Goal: Task Accomplishment & Management: Manage account settings

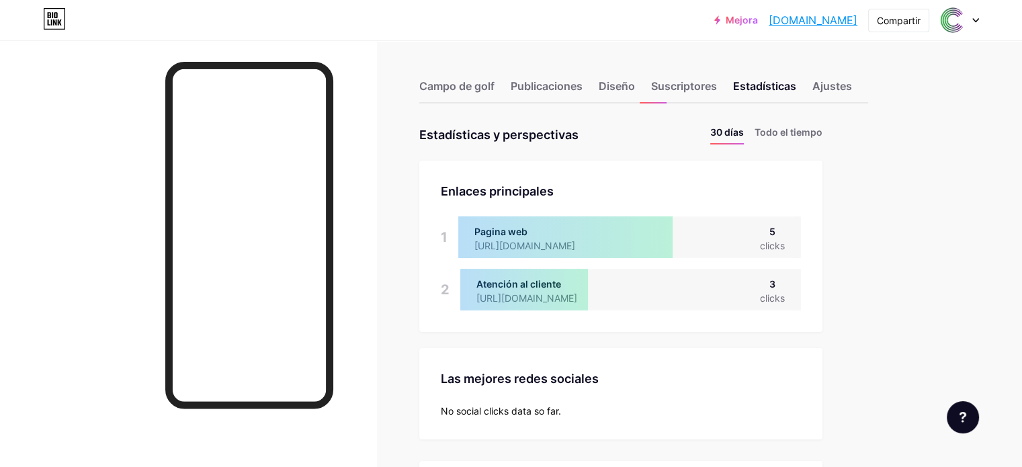
scroll to position [467, 1021]
click at [891, 16] on font "Compartir" at bounding box center [899, 20] width 44 height 11
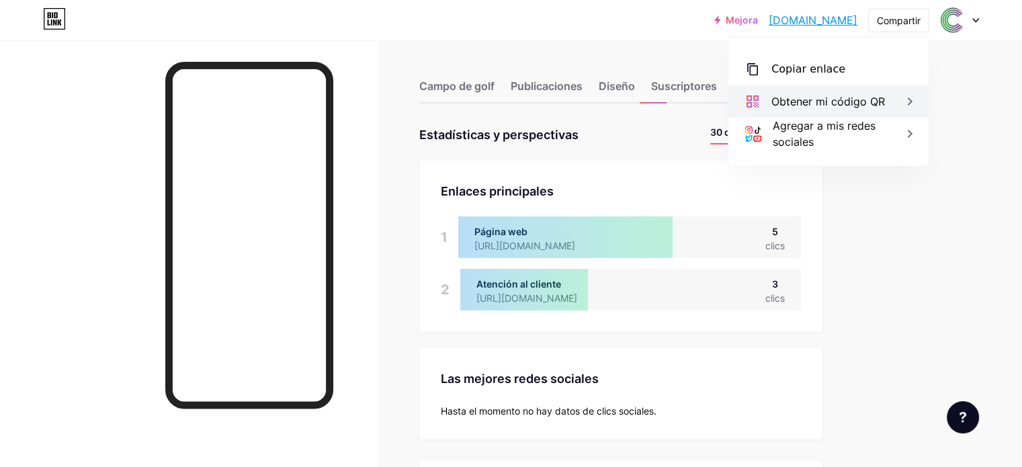
click at [841, 104] on font "Obtener mi código QR" at bounding box center [828, 101] width 114 height 13
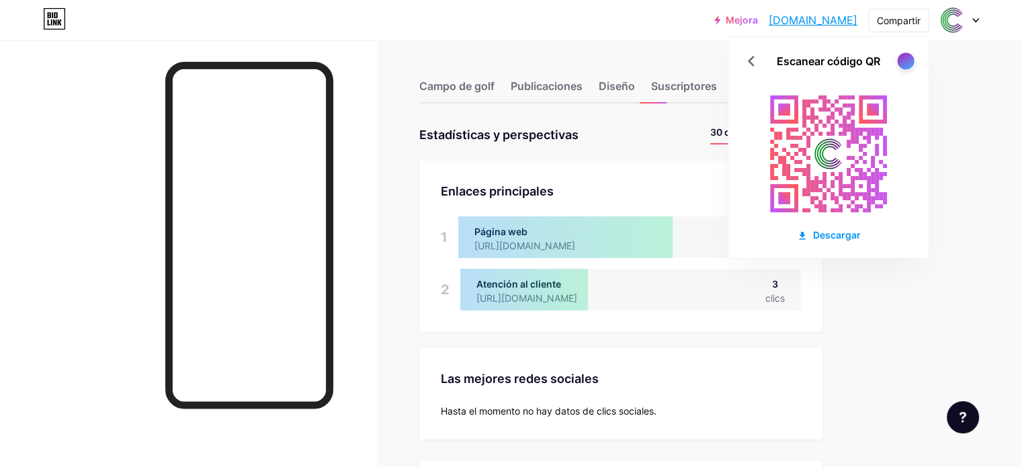
click at [903, 64] on div at bounding box center [905, 60] width 17 height 17
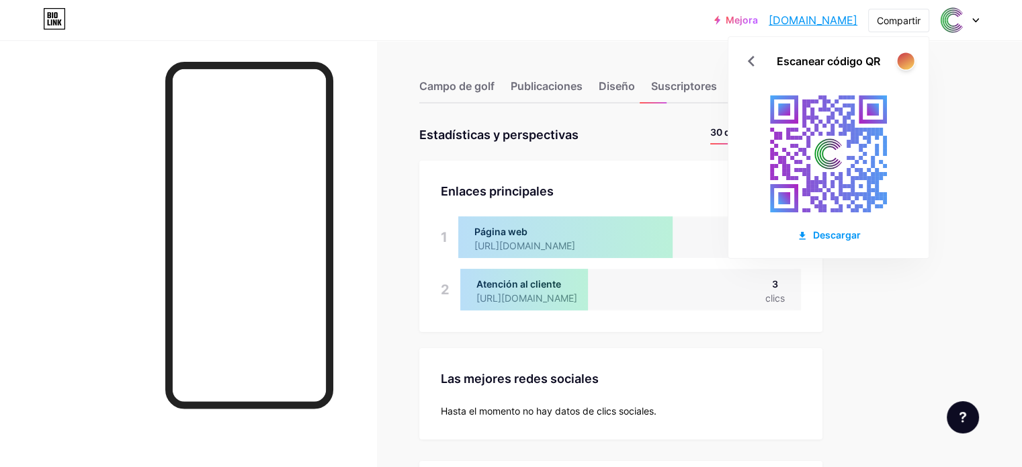
click at [903, 64] on div at bounding box center [905, 60] width 17 height 17
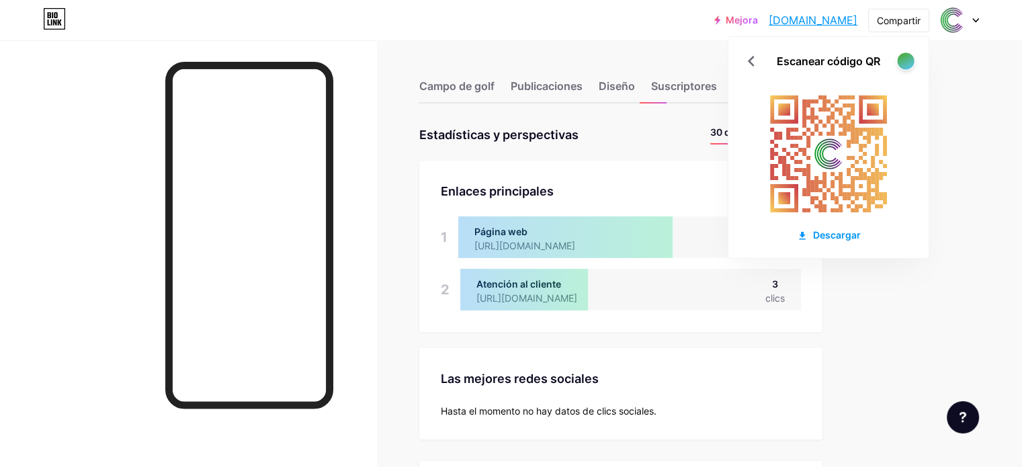
click at [903, 64] on div at bounding box center [905, 60] width 17 height 17
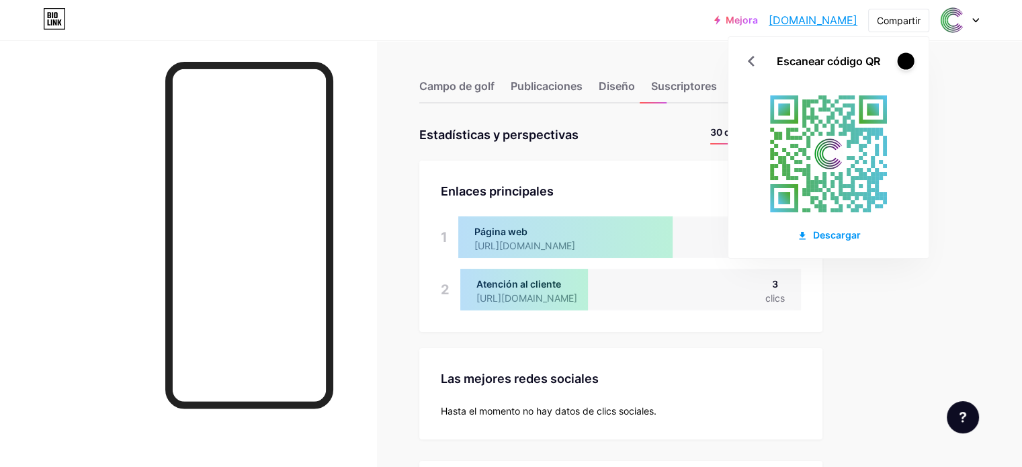
click at [903, 64] on div at bounding box center [905, 60] width 17 height 17
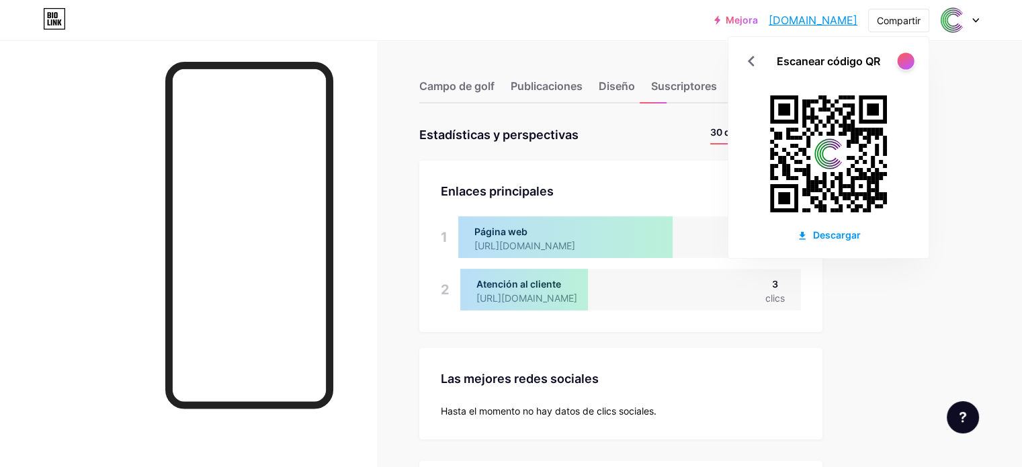
click at [903, 64] on div at bounding box center [905, 60] width 17 height 17
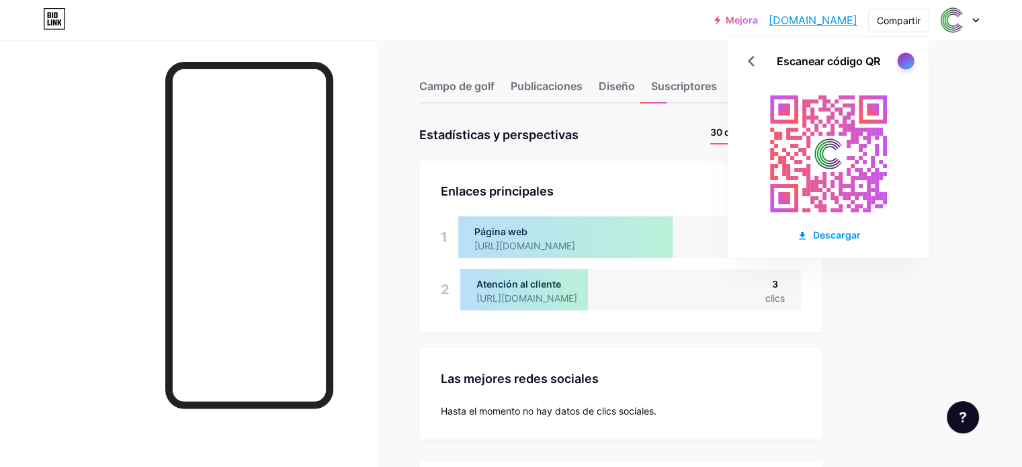
click at [904, 64] on div at bounding box center [905, 60] width 17 height 17
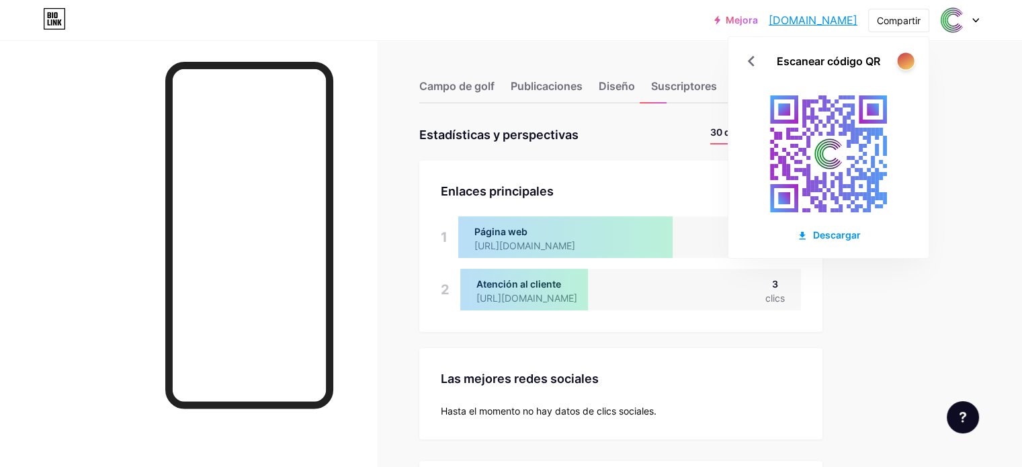
click at [904, 64] on div at bounding box center [905, 60] width 17 height 17
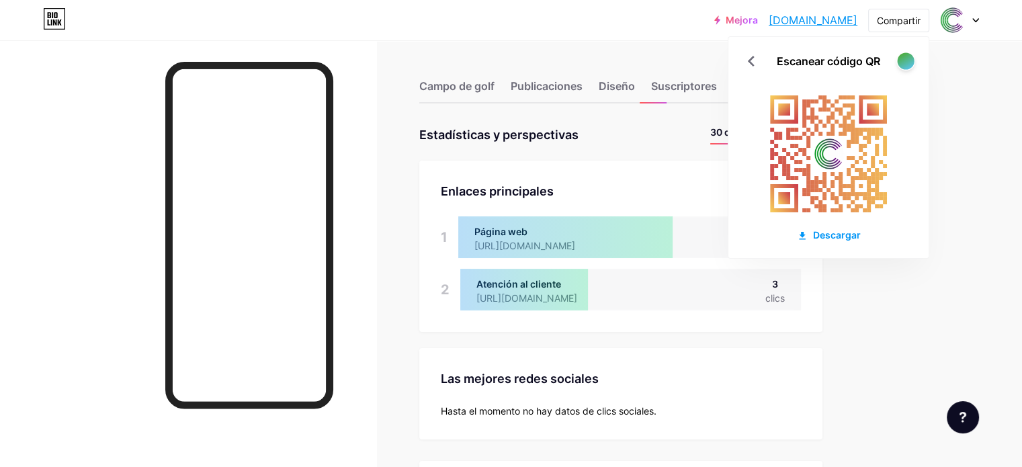
click at [906, 60] on div at bounding box center [905, 60] width 17 height 17
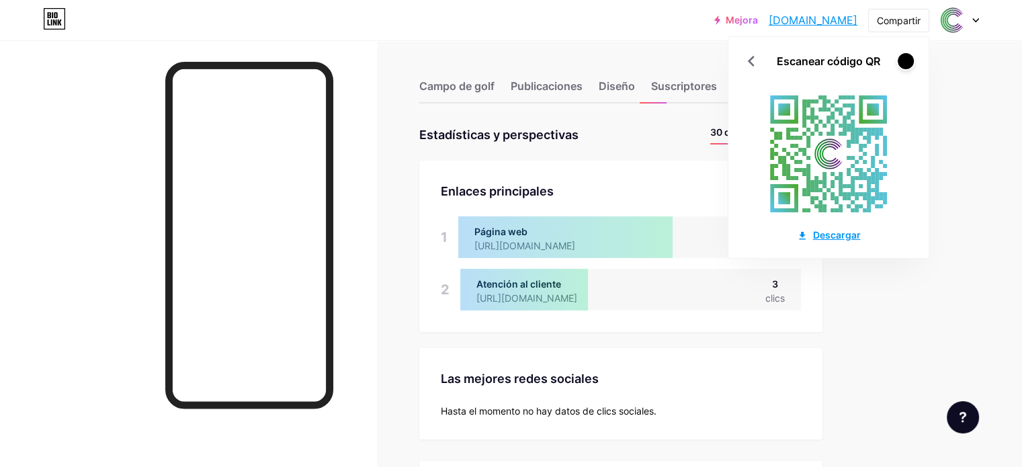
click at [845, 235] on font "Descargar" at bounding box center [837, 234] width 48 height 11
click at [752, 61] on icon at bounding box center [752, 61] width 22 height 22
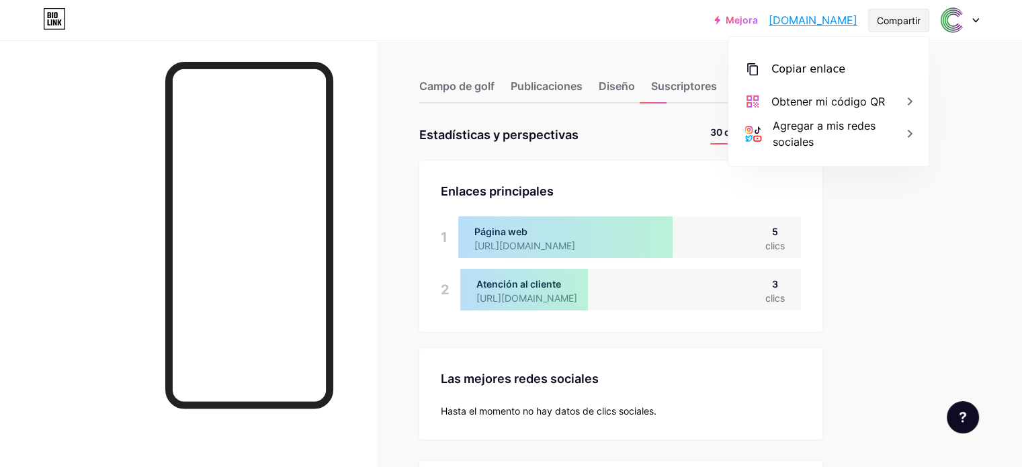
click at [887, 16] on font "Compartir" at bounding box center [899, 20] width 44 height 11
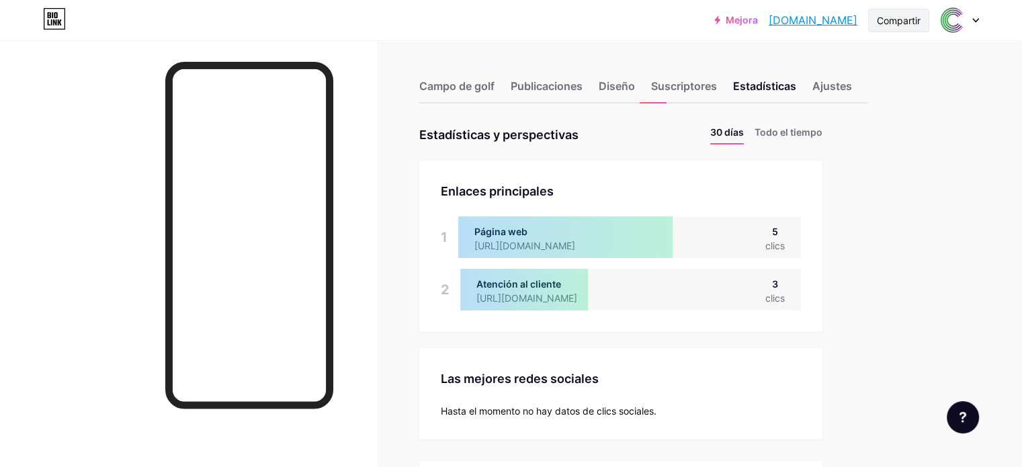
click at [885, 29] on div "Compartir" at bounding box center [898, 21] width 61 height 24
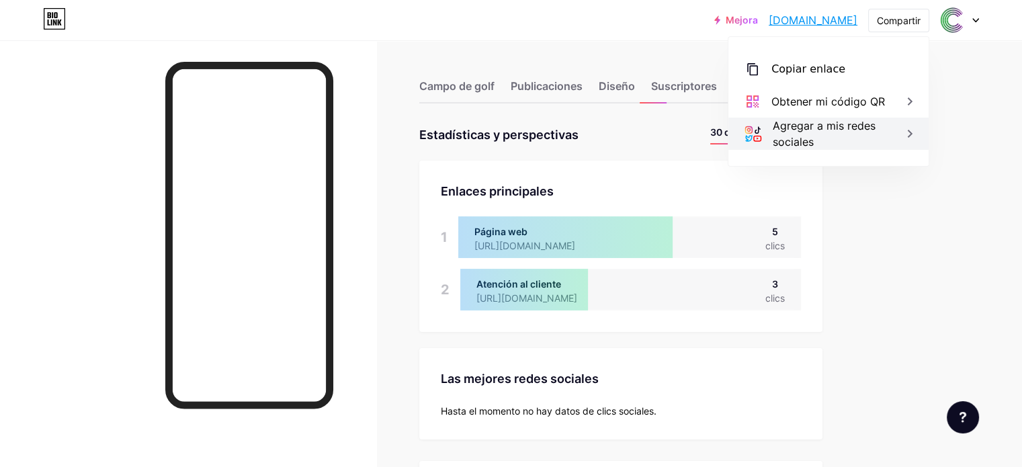
click at [847, 138] on div "Agregar a mis redes sociales" at bounding box center [843, 134] width 140 height 32
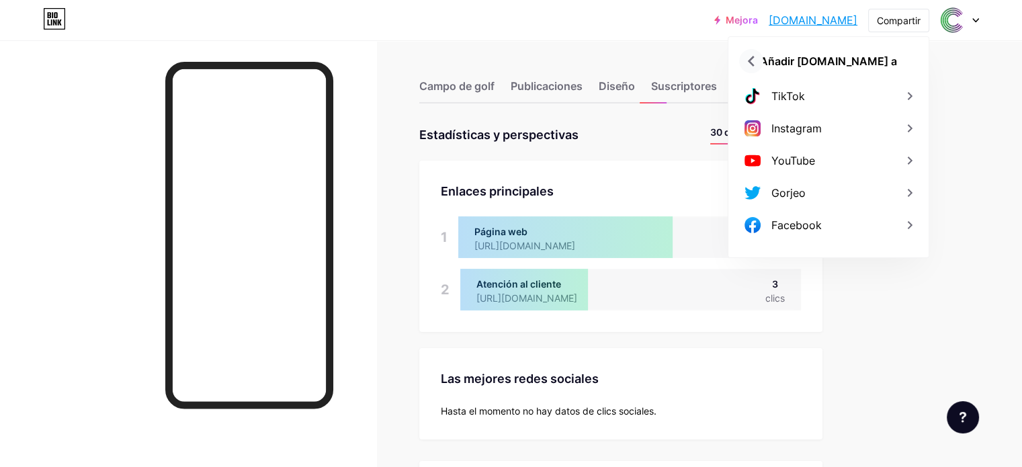
click at [747, 63] on icon at bounding box center [752, 61] width 22 height 22
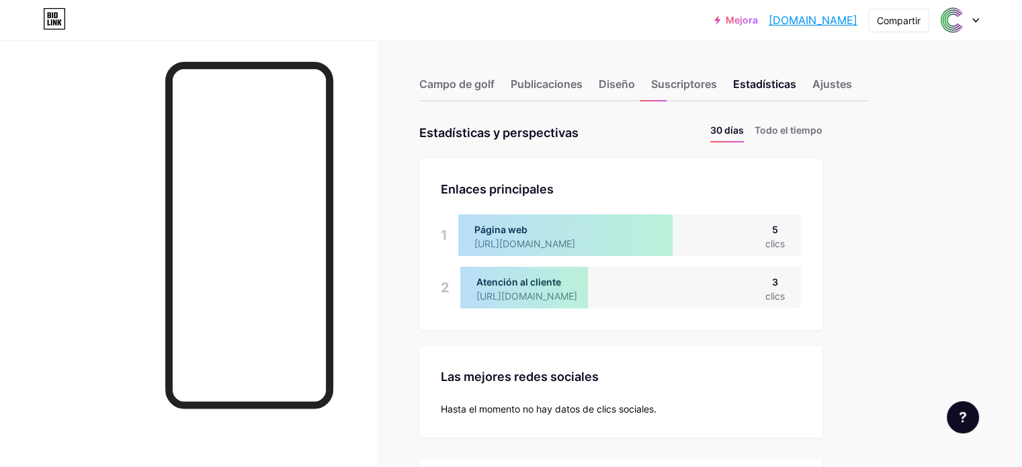
scroll to position [0, 0]
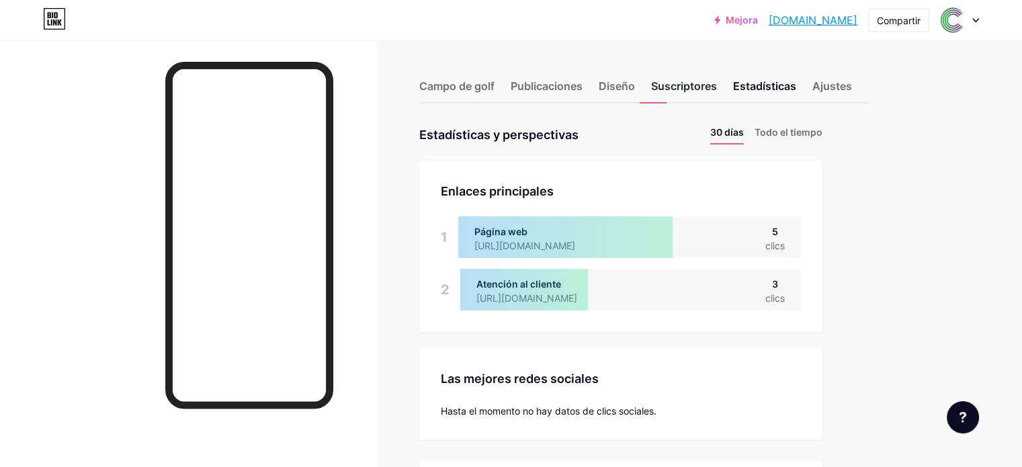
click at [717, 92] on font "Suscriptores" at bounding box center [684, 85] width 66 height 13
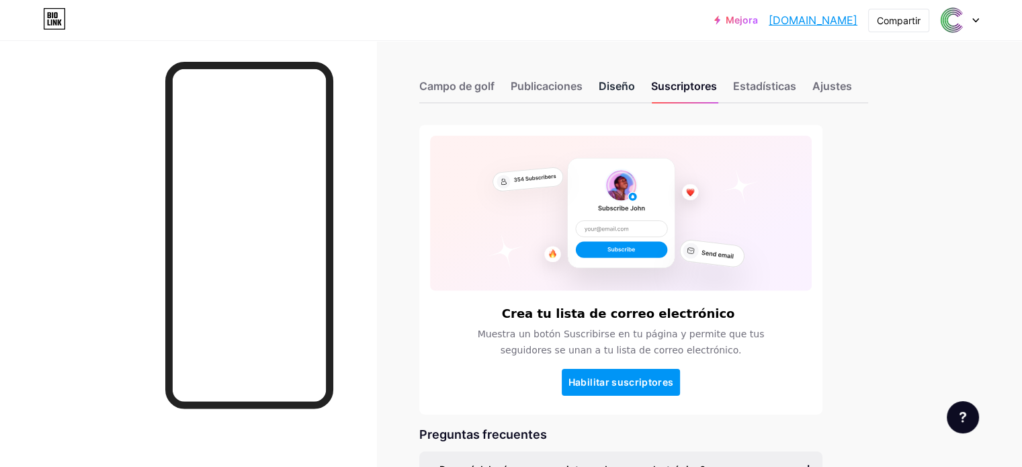
click at [635, 89] on font "Diseño" at bounding box center [617, 85] width 36 height 13
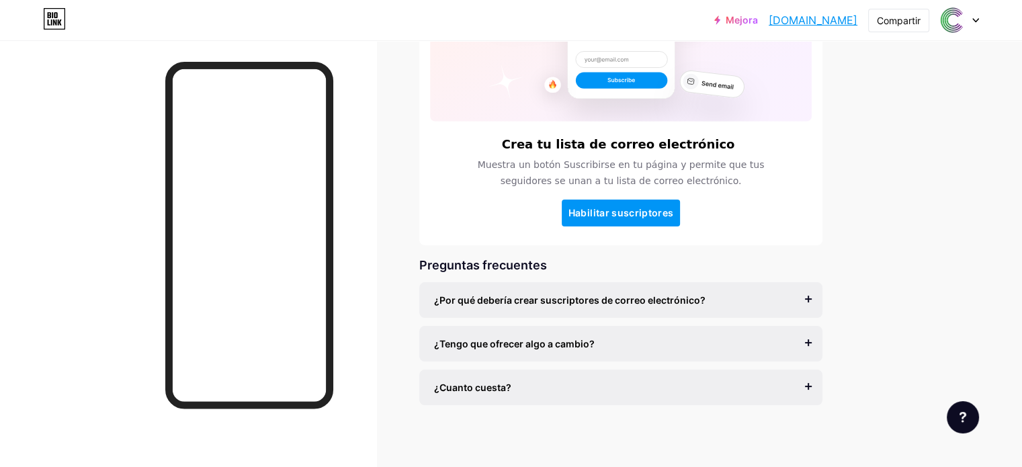
scroll to position [174, 0]
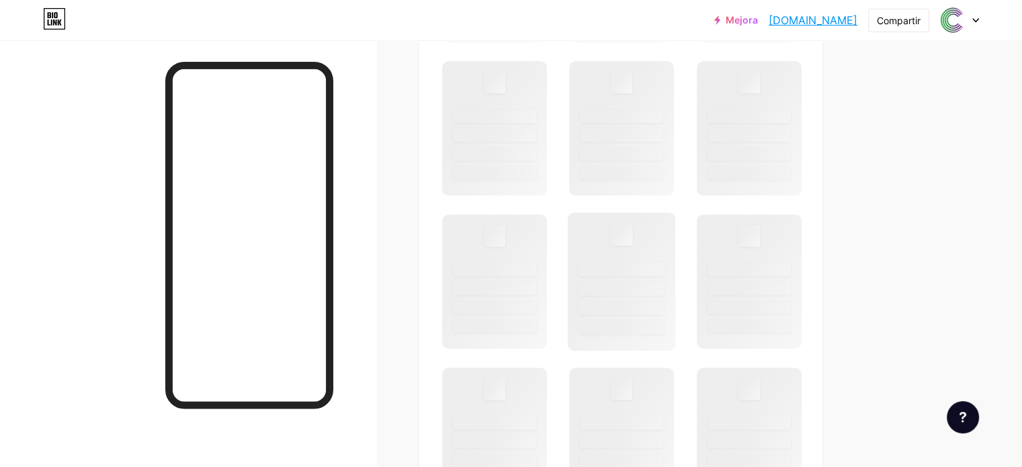
scroll to position [605, 0]
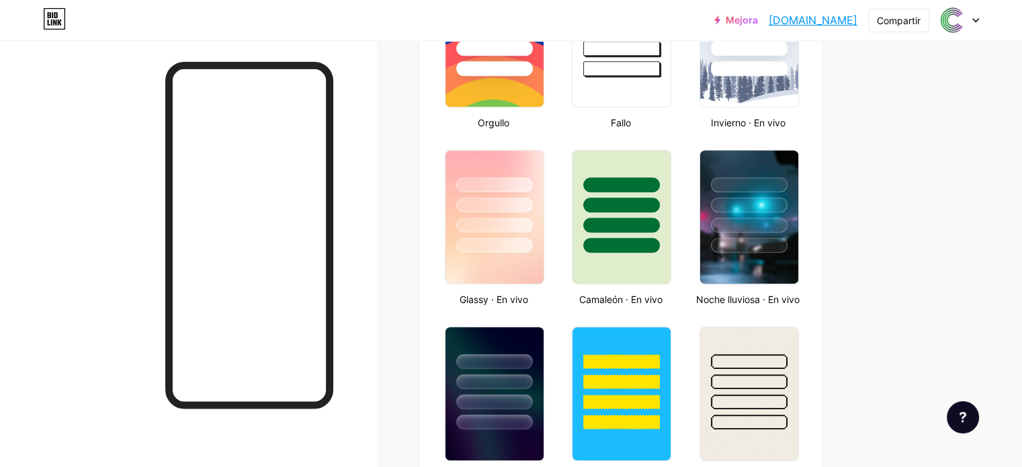
type input "#ffffff"
type input "#610085"
type input "#000000"
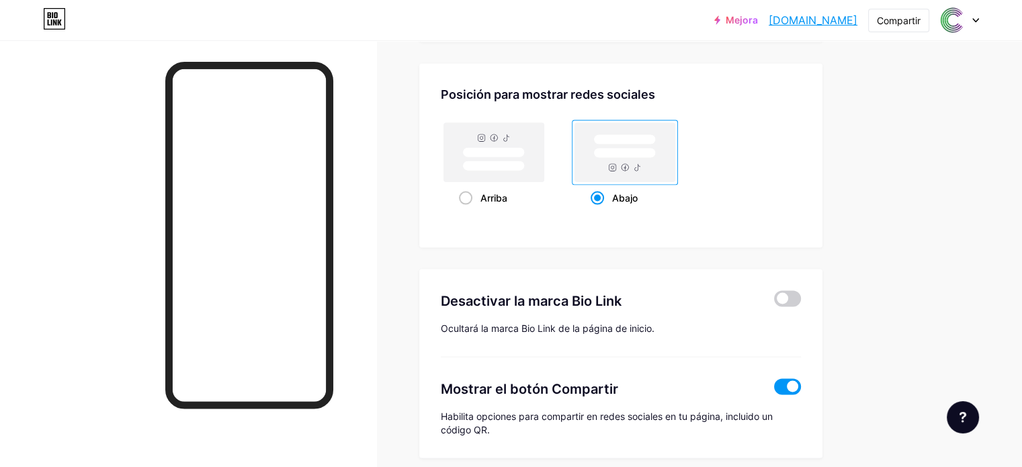
scroll to position [2687, 0]
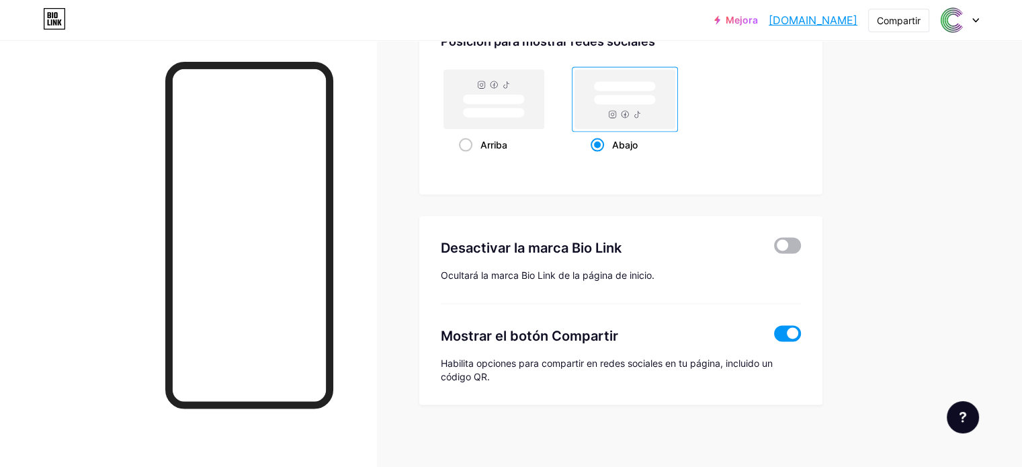
click at [801, 240] on span at bounding box center [787, 246] width 27 height 16
click at [774, 249] on input "checkbox" at bounding box center [774, 249] width 0 height 0
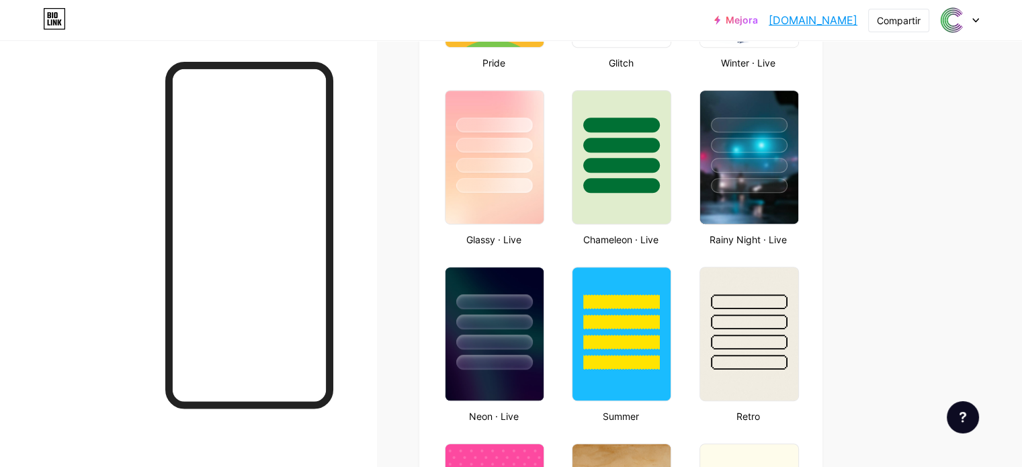
type input "#ffffff"
type input "#610085"
type input "#000000"
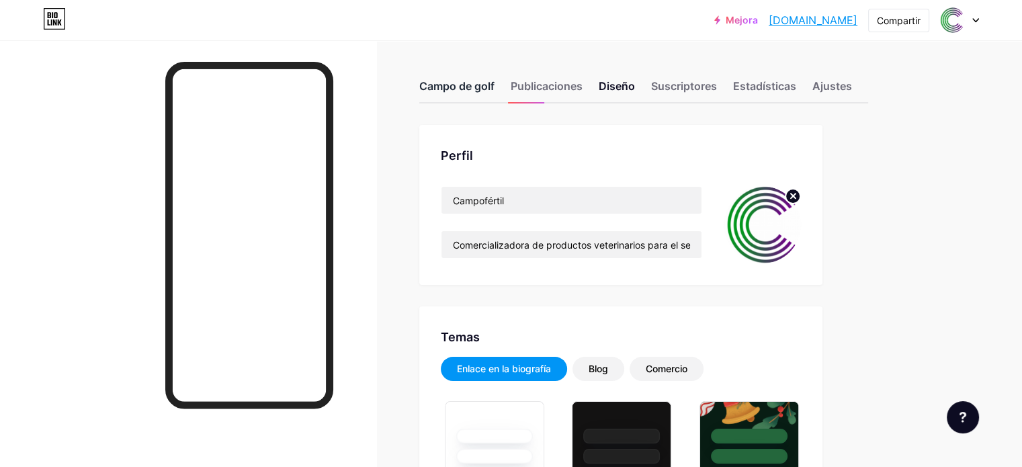
click at [495, 82] on font "Campo de golf" at bounding box center [456, 85] width 75 height 13
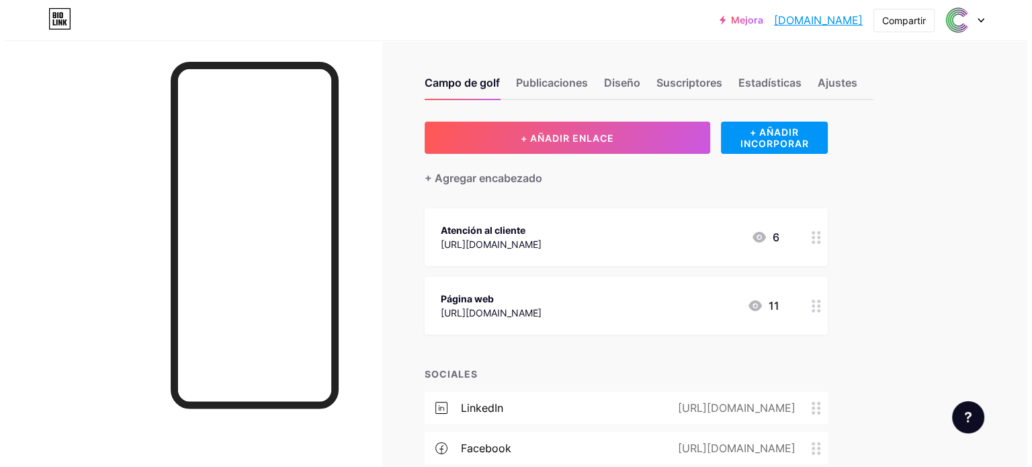
scroll to position [147, 0]
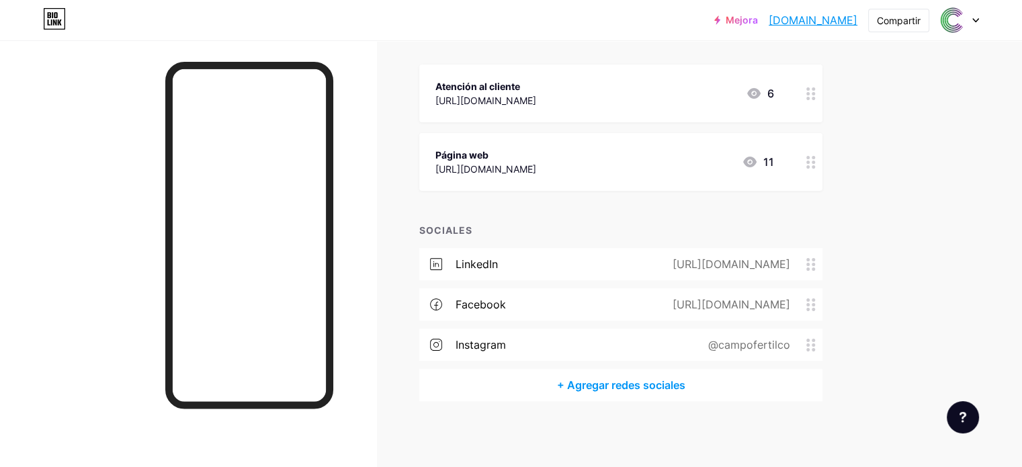
click at [685, 381] on font "+ Agregar redes sociales" at bounding box center [621, 384] width 128 height 13
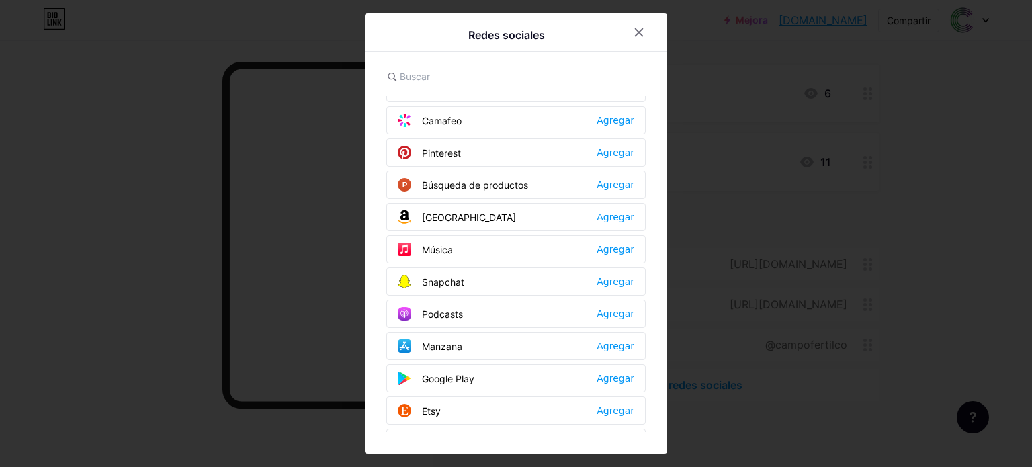
scroll to position [874, 0]
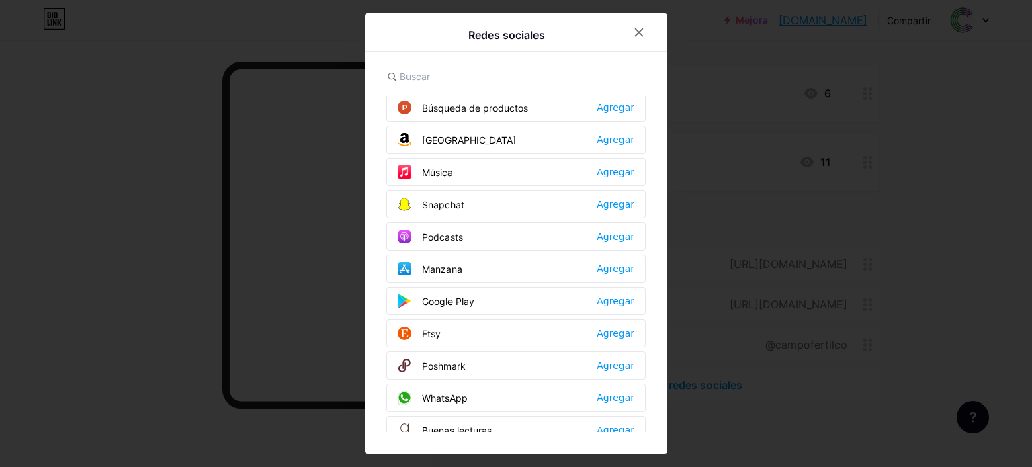
click at [475, 384] on div "WhatsApp Agregar" at bounding box center [515, 398] width 259 height 28
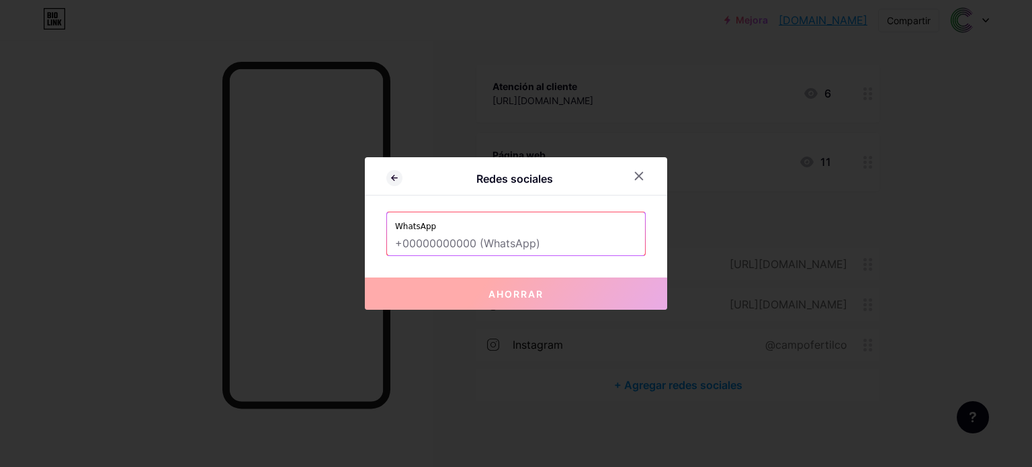
click at [472, 247] on input "text" at bounding box center [516, 244] width 242 height 23
click at [528, 237] on input "text" at bounding box center [516, 244] width 242 height 23
paste input "[URL][DOMAIN_NAME]"
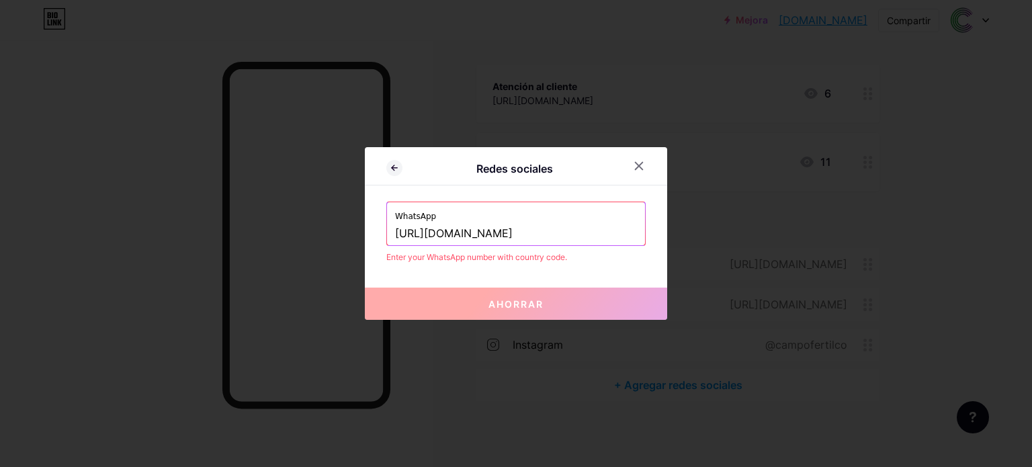
scroll to position [0, 83]
type input "[URL][DOMAIN_NAME]"
click at [640, 159] on div at bounding box center [639, 166] width 24 height 24
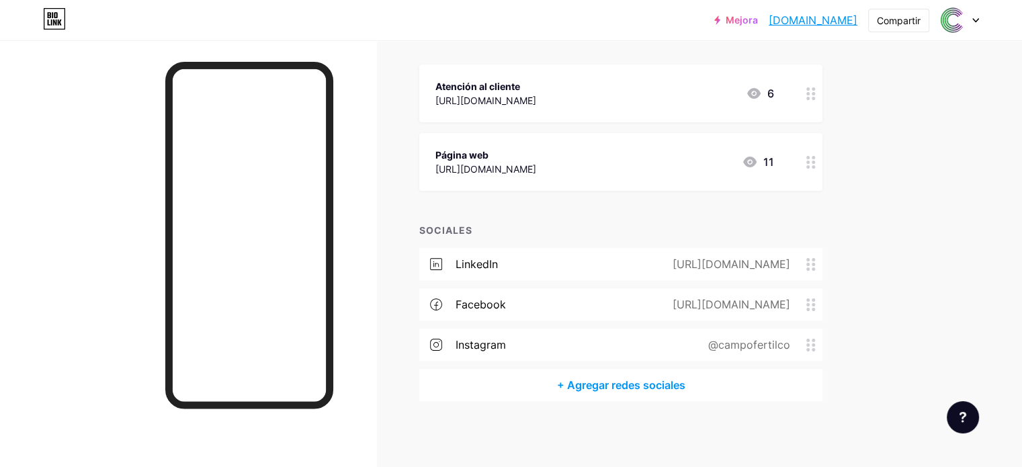
click at [677, 377] on font "+ Agregar redes sociales" at bounding box center [621, 385] width 128 height 16
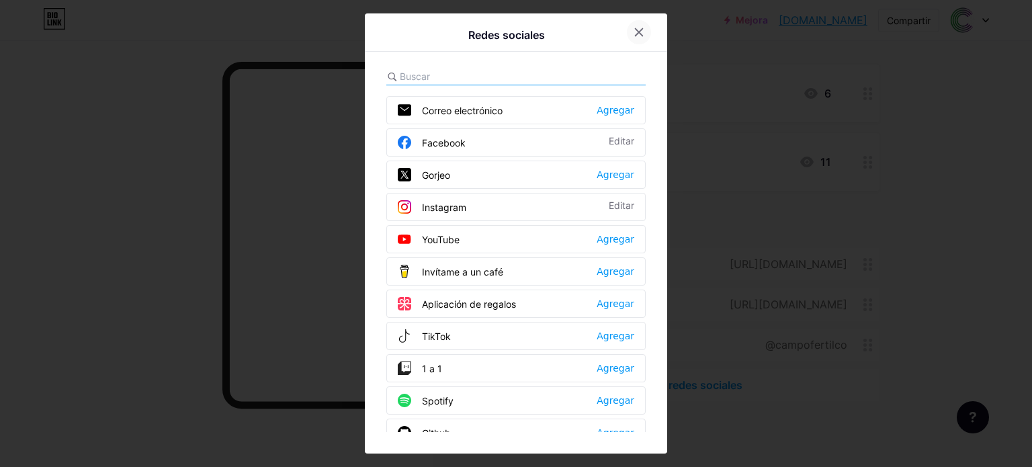
click at [632, 34] on div at bounding box center [639, 32] width 24 height 24
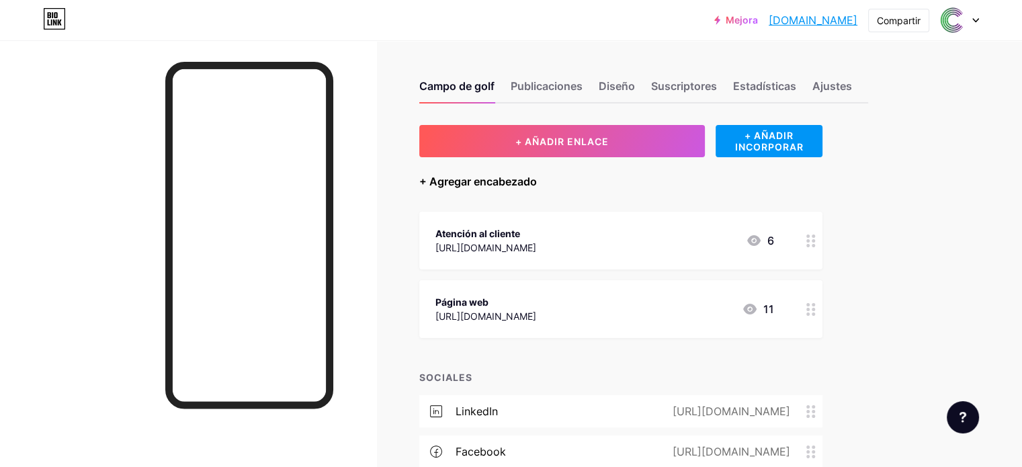
click at [537, 178] on font "+ Agregar encabezado" at bounding box center [478, 181] width 118 height 13
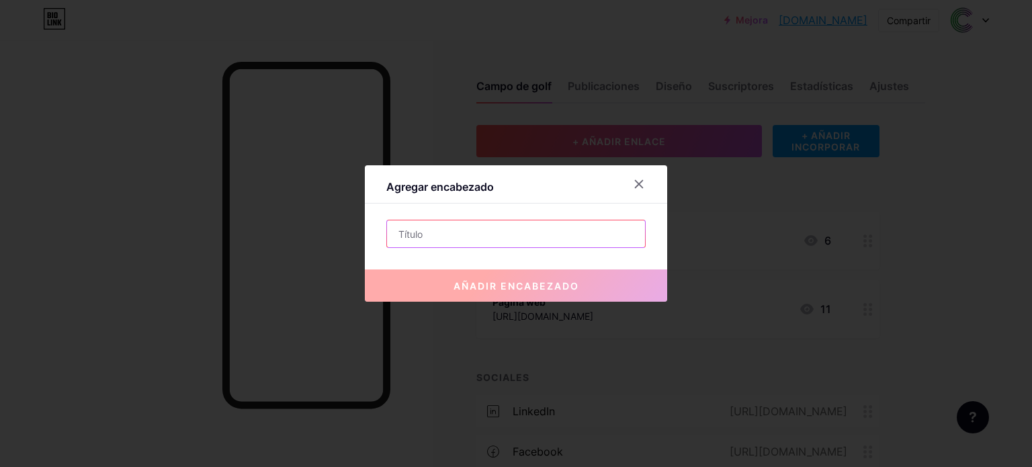
click at [425, 233] on input "text" at bounding box center [516, 233] width 258 height 27
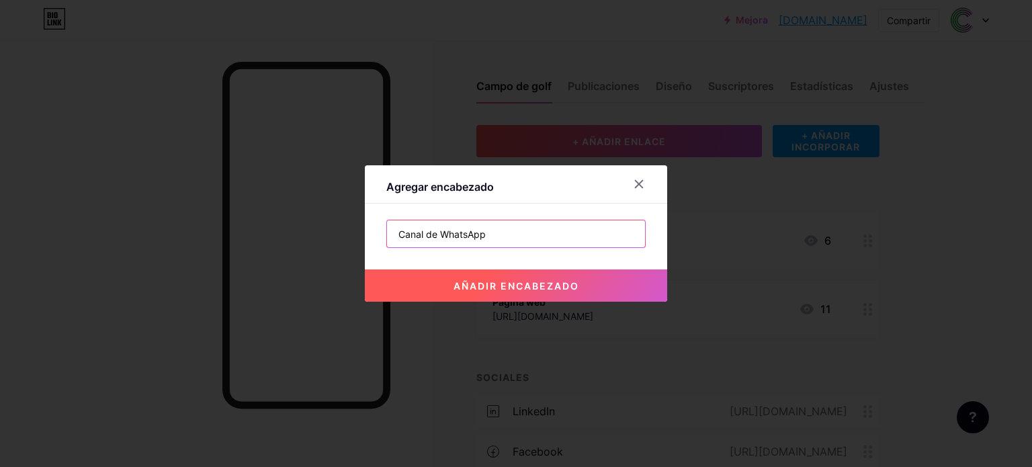
type input "Canal de WhatsApp"
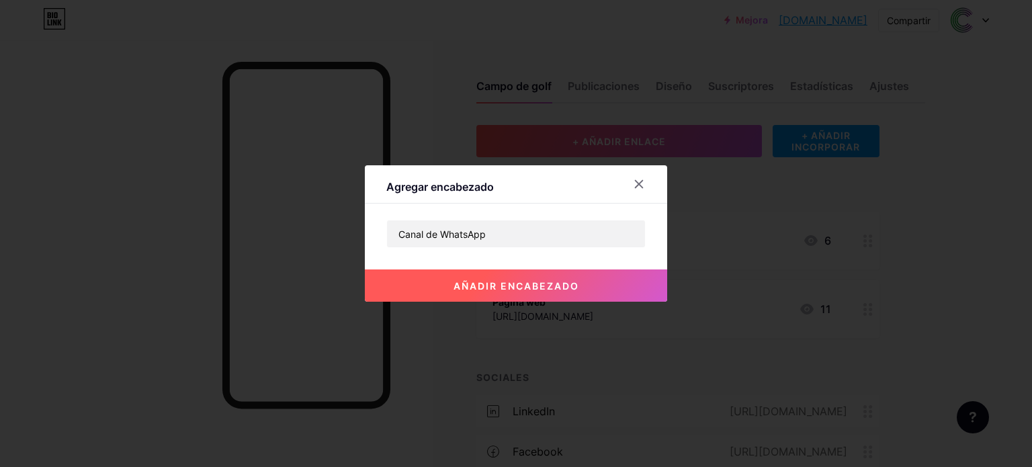
click at [607, 287] on button "añadir encabezado" at bounding box center [516, 285] width 302 height 32
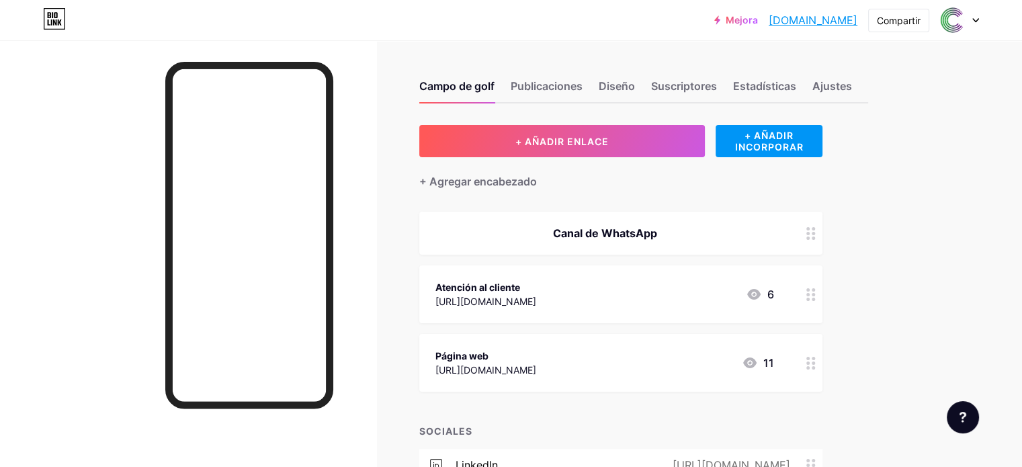
scroll to position [67, 0]
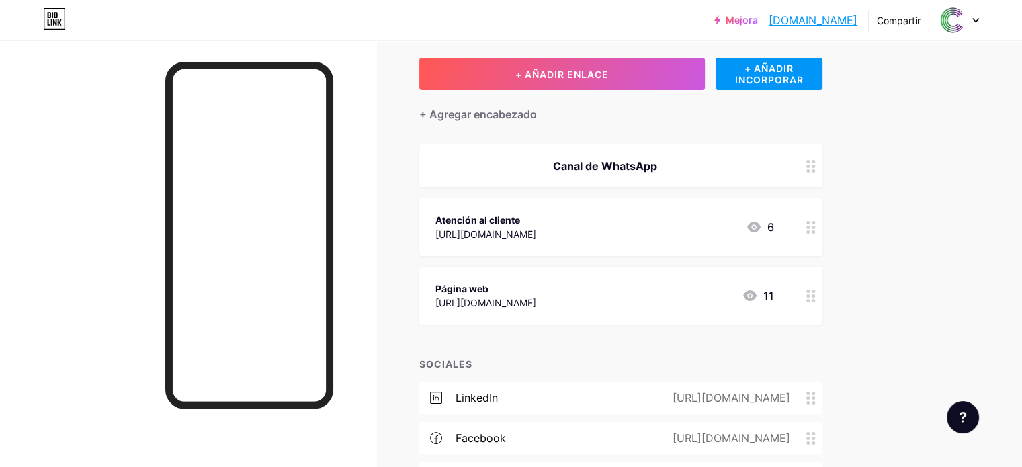
click at [768, 163] on div "Canal de WhatsApp" at bounding box center [604, 166] width 339 height 16
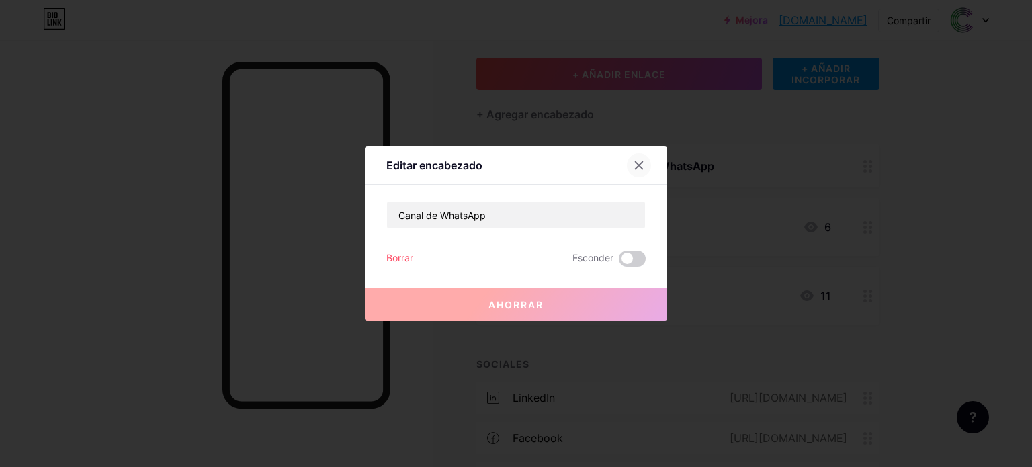
click at [642, 167] on icon at bounding box center [639, 165] width 11 height 11
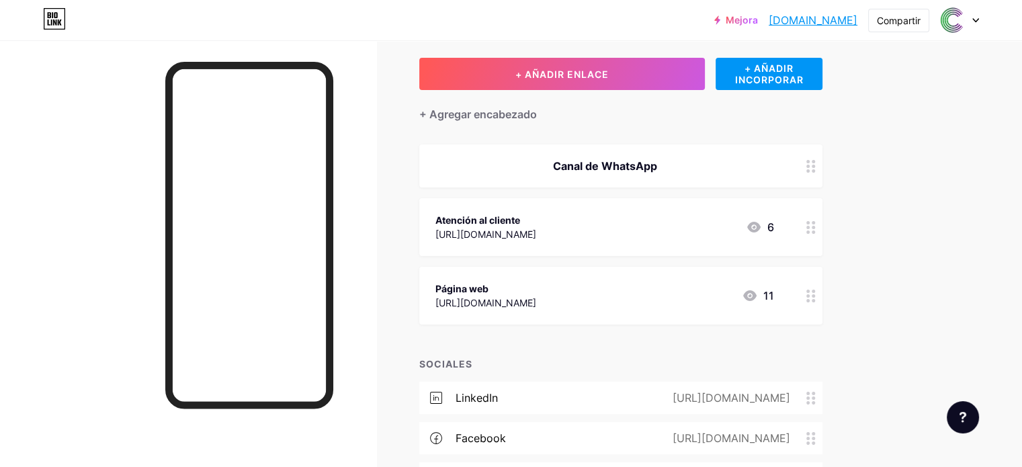
click at [657, 161] on font "Canal de WhatsApp" at bounding box center [605, 165] width 104 height 13
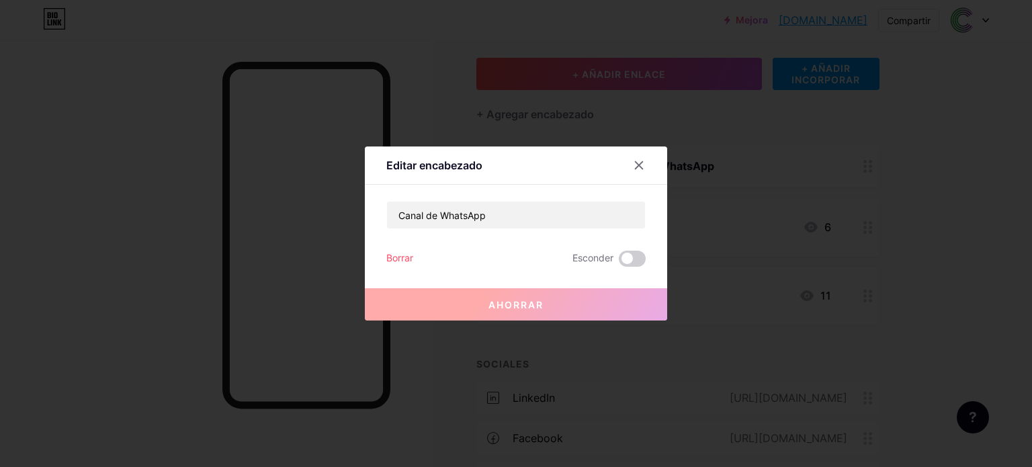
drag, startPoint x: 804, startPoint y: 164, endPoint x: 842, endPoint y: 163, distance: 38.3
click at [805, 164] on div at bounding box center [516, 233] width 1032 height 467
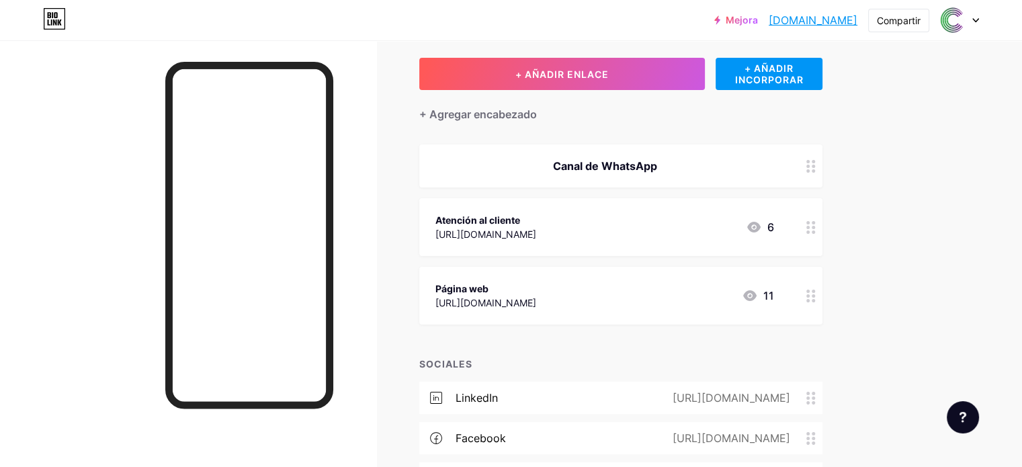
click at [816, 163] on icon at bounding box center [810, 166] width 9 height 13
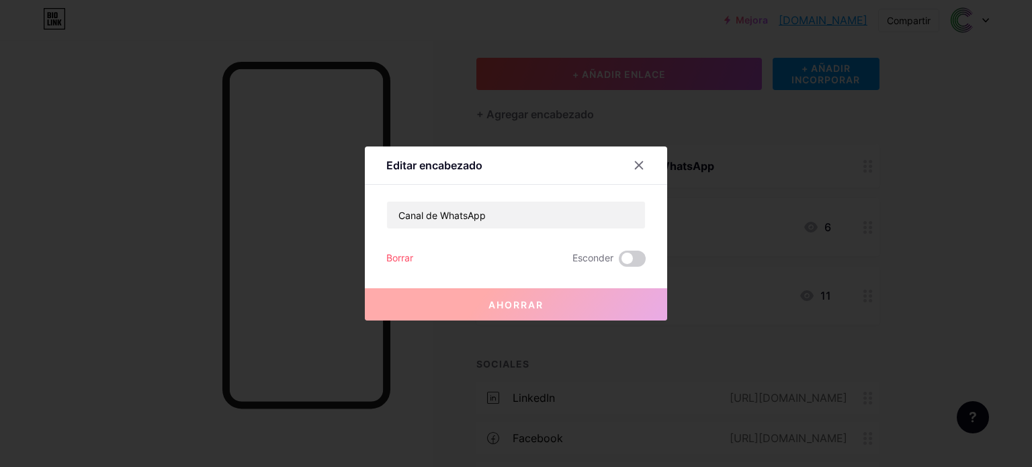
click at [611, 261] on font "Esconder" at bounding box center [593, 257] width 41 height 11
click at [384, 257] on div "Editar encabezado Canal de WhatsApp Borrar Esconder Ahorrar" at bounding box center [516, 233] width 302 height 174
click at [398, 257] on font "Borrar" at bounding box center [399, 257] width 27 height 11
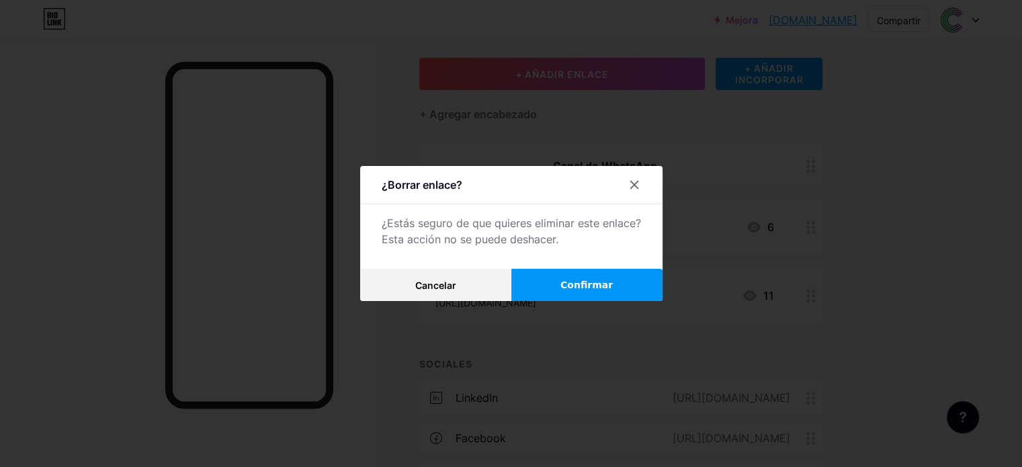
click at [562, 278] on button "Confirmar" at bounding box center [586, 285] width 151 height 32
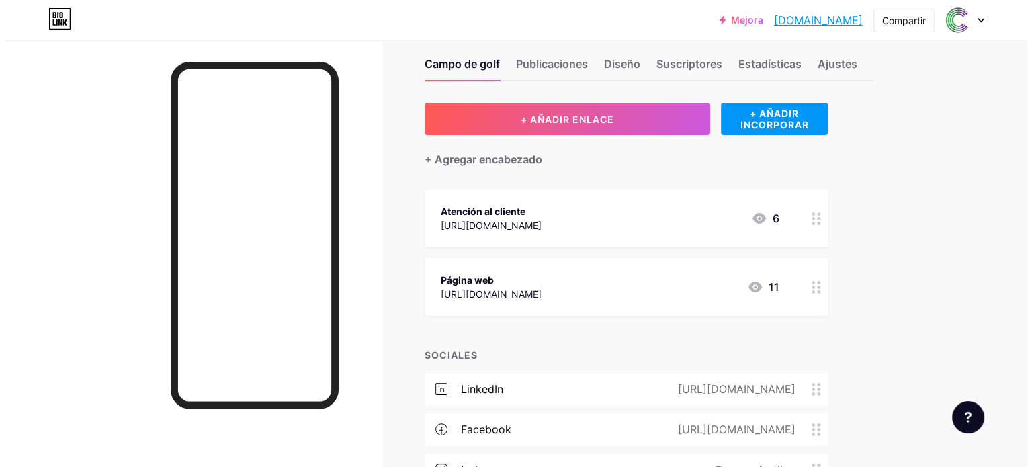
scroll to position [0, 0]
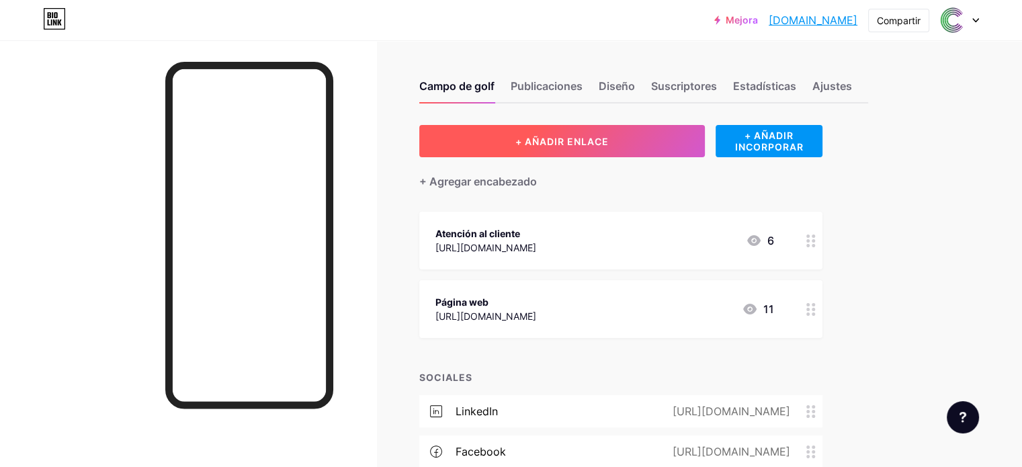
click at [682, 142] on button "+ AÑADIR ENLACE" at bounding box center [562, 141] width 286 height 32
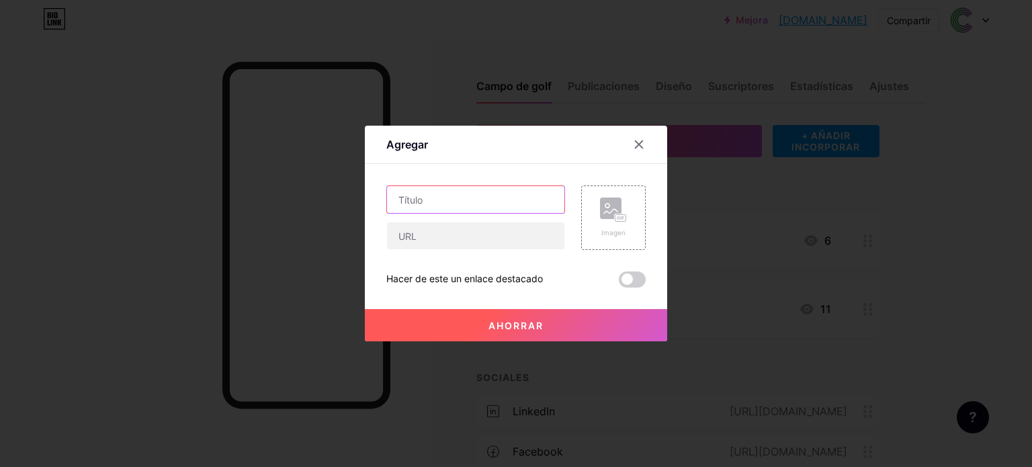
click at [444, 198] on input "text" at bounding box center [475, 199] width 177 height 27
type input "Canal de WhatsApp"
click at [465, 250] on div "Canal de WhatsApp Imagen Hacer de este un enlace destacado Ahorrar" at bounding box center [515, 236] width 259 height 102
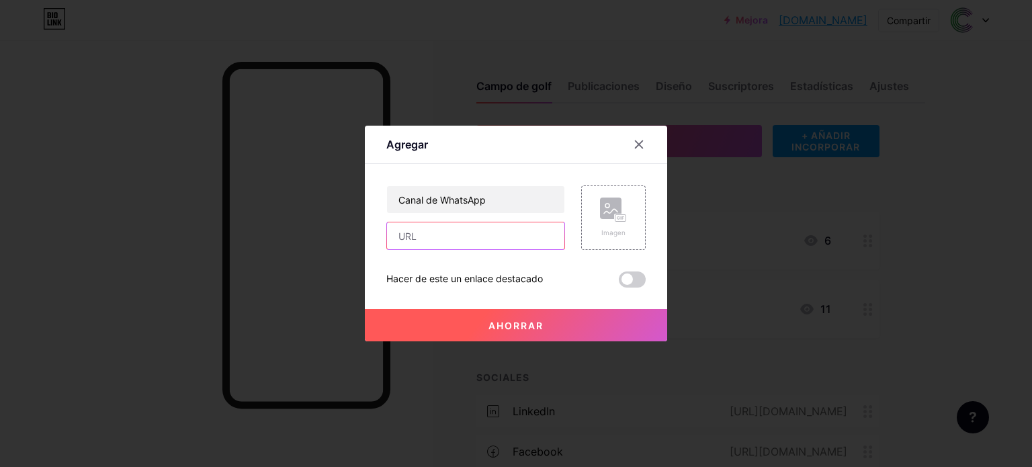
click at [460, 247] on input "text" at bounding box center [475, 235] width 177 height 27
paste input "[URL][DOMAIN_NAME]"
type input "[URL][DOMAIN_NAME]"
click at [629, 284] on span at bounding box center [632, 279] width 27 height 16
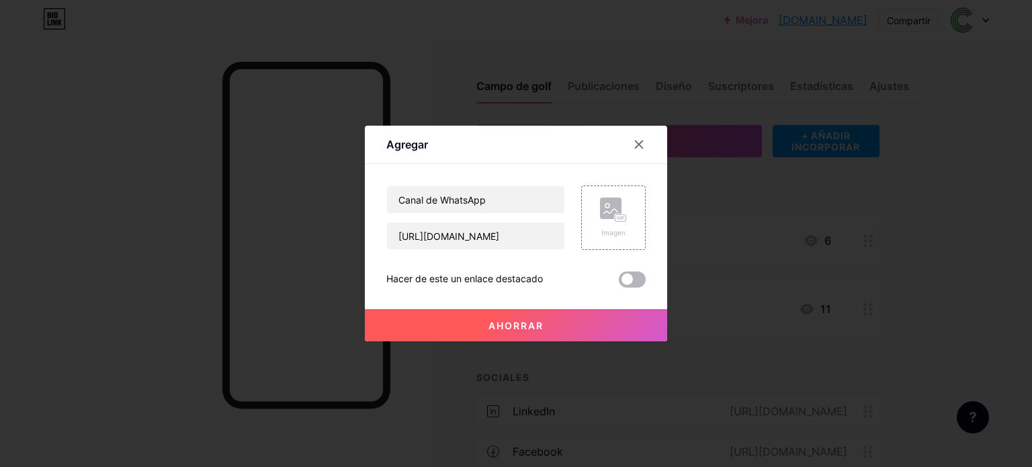
click at [619, 283] on input "checkbox" at bounding box center [619, 283] width 0 height 0
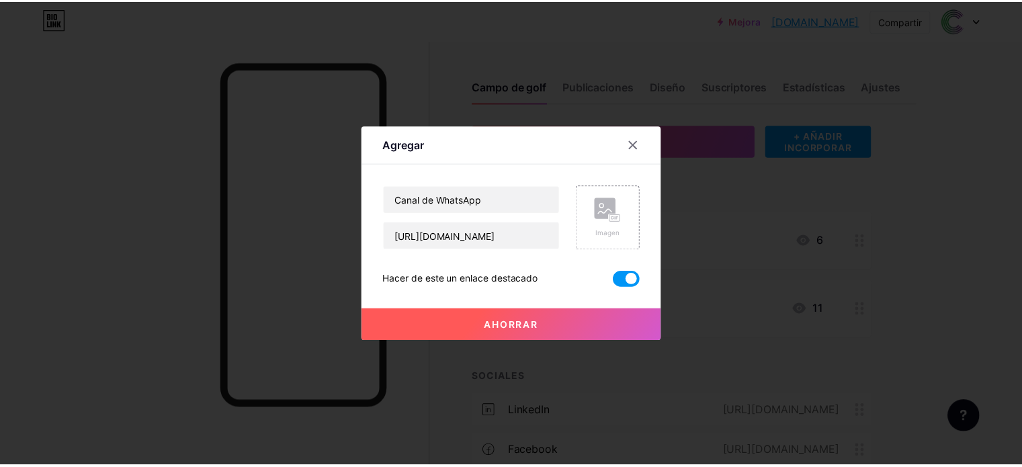
scroll to position [0, 0]
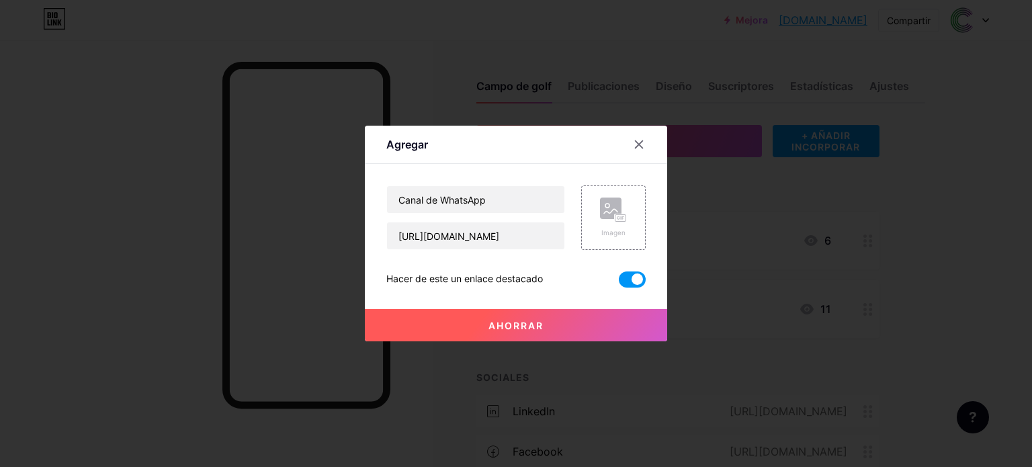
click at [583, 327] on button "Ahorrar" at bounding box center [516, 325] width 302 height 32
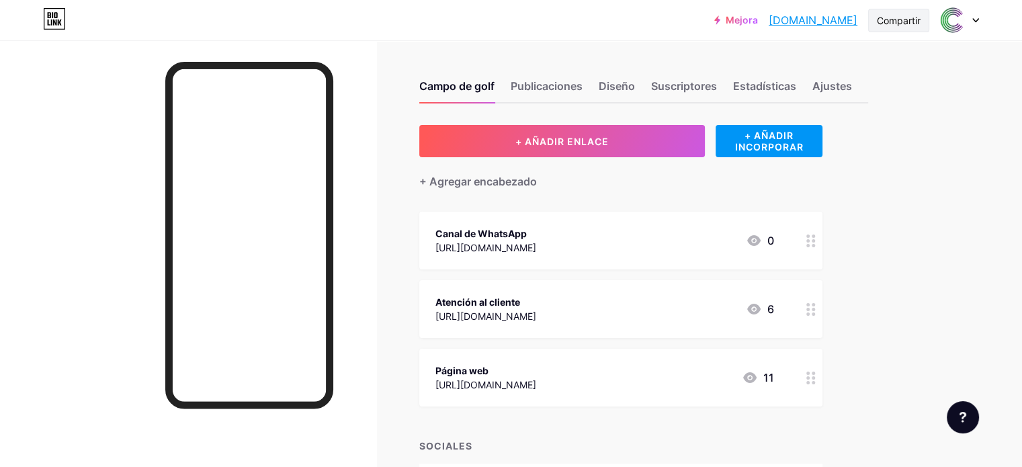
click at [918, 16] on font "Compartir" at bounding box center [899, 20] width 44 height 11
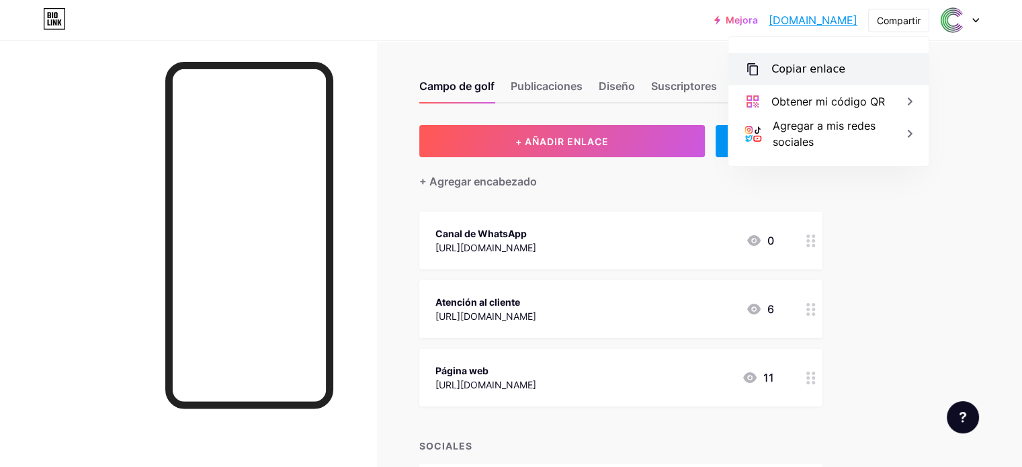
click at [882, 64] on div "Copiar enlace" at bounding box center [828, 69] width 200 height 32
click at [817, 67] on font "Copiar enlace" at bounding box center [808, 68] width 74 height 13
click at [925, 67] on div "Campo de golf Publicaciones Diseño Suscriptores Estadísticas Ajustes + AÑADIR E…" at bounding box center [462, 362] width 925 height 644
